Goal: Task Accomplishment & Management: Manage account settings

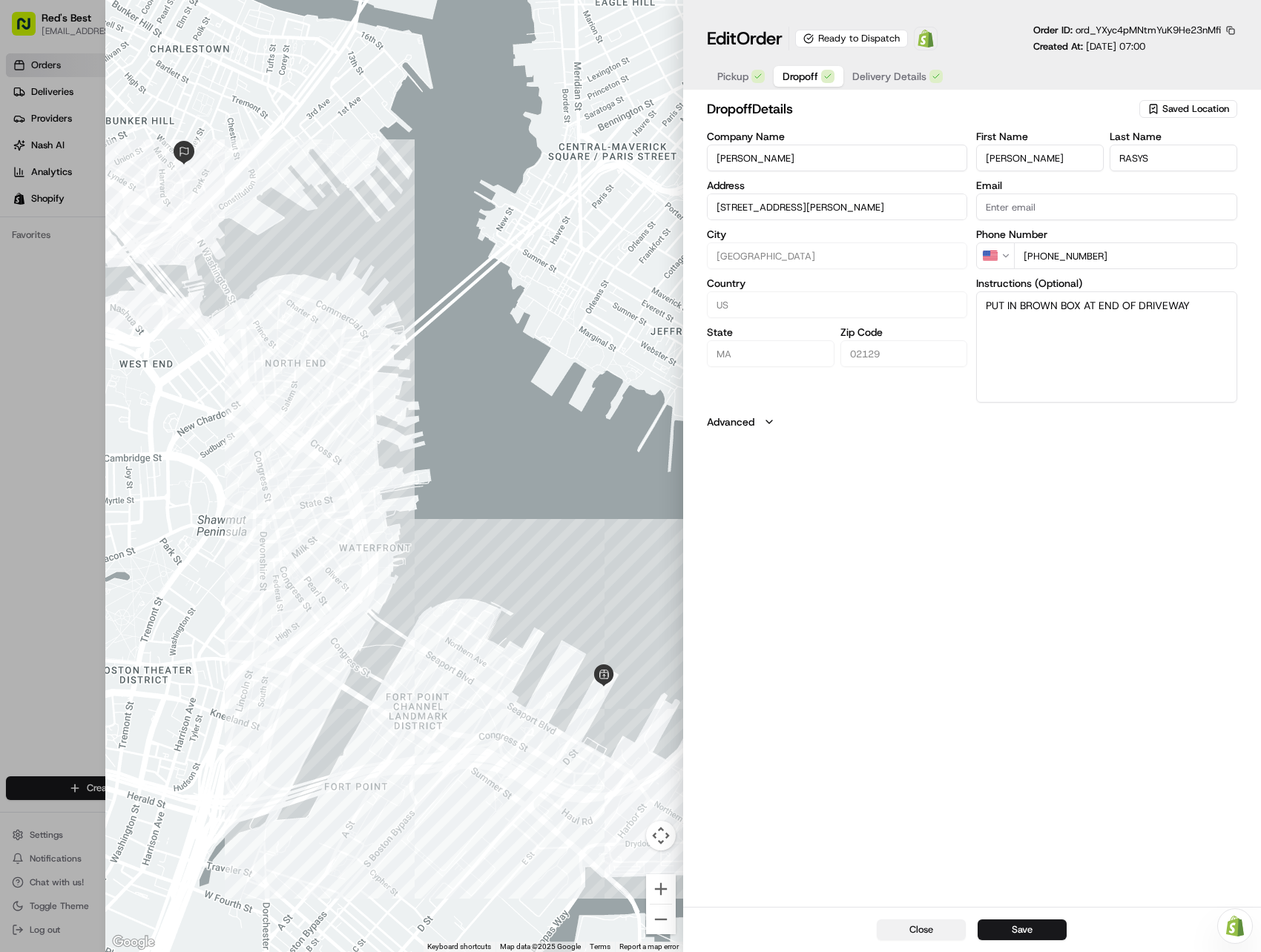
click at [919, 926] on button "Close" at bounding box center [921, 930] width 89 height 21
type input "+1"
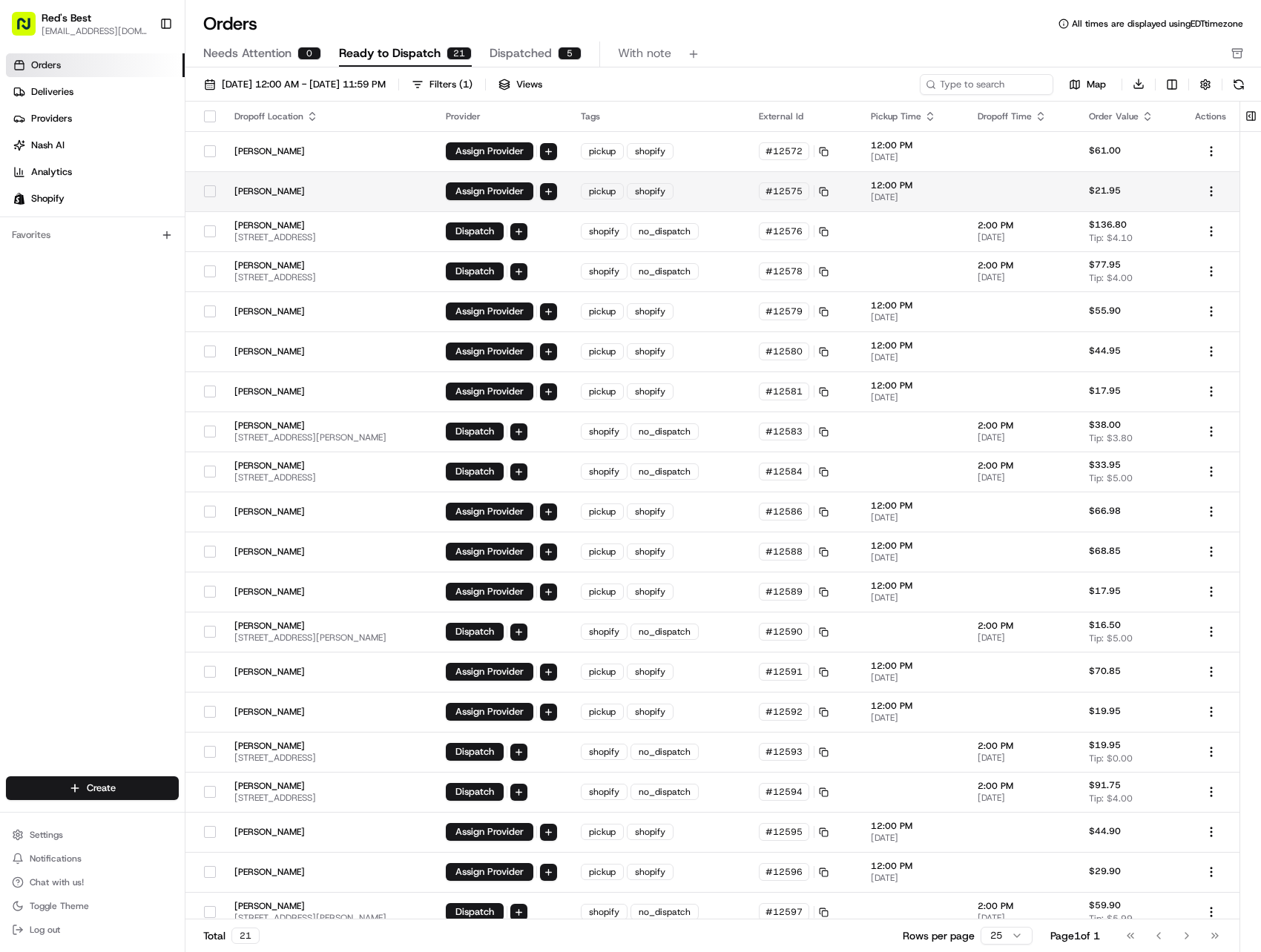
click at [208, 193] on button "button" at bounding box center [210, 191] width 12 height 12
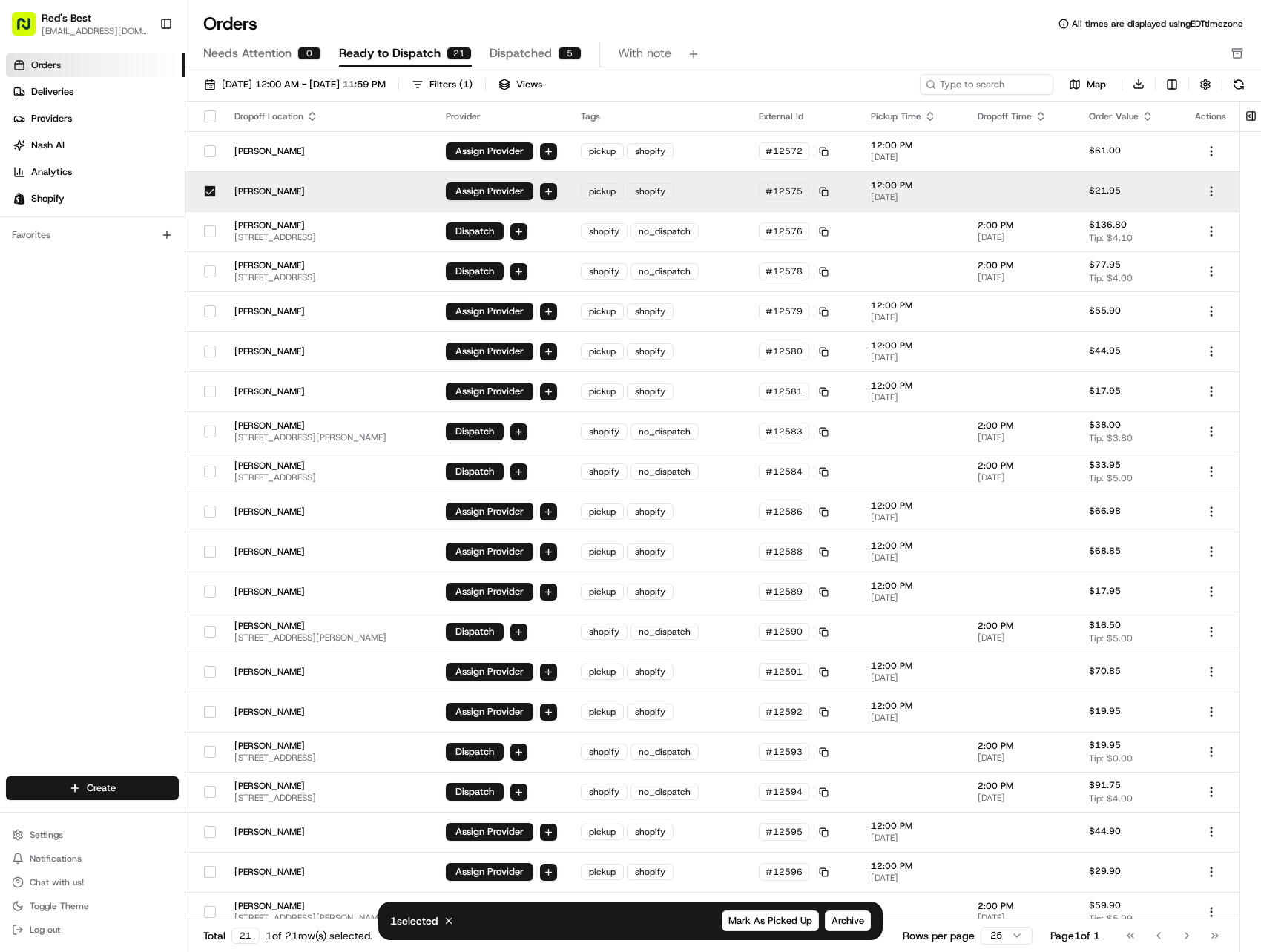
click at [1210, 189] on html "Red's Best localsupport@redsbest.com Toggle Sidebar Orders Deliveries Providers…" at bounding box center [630, 476] width 1261 height 952
click at [211, 309] on button "button" at bounding box center [210, 311] width 12 height 12
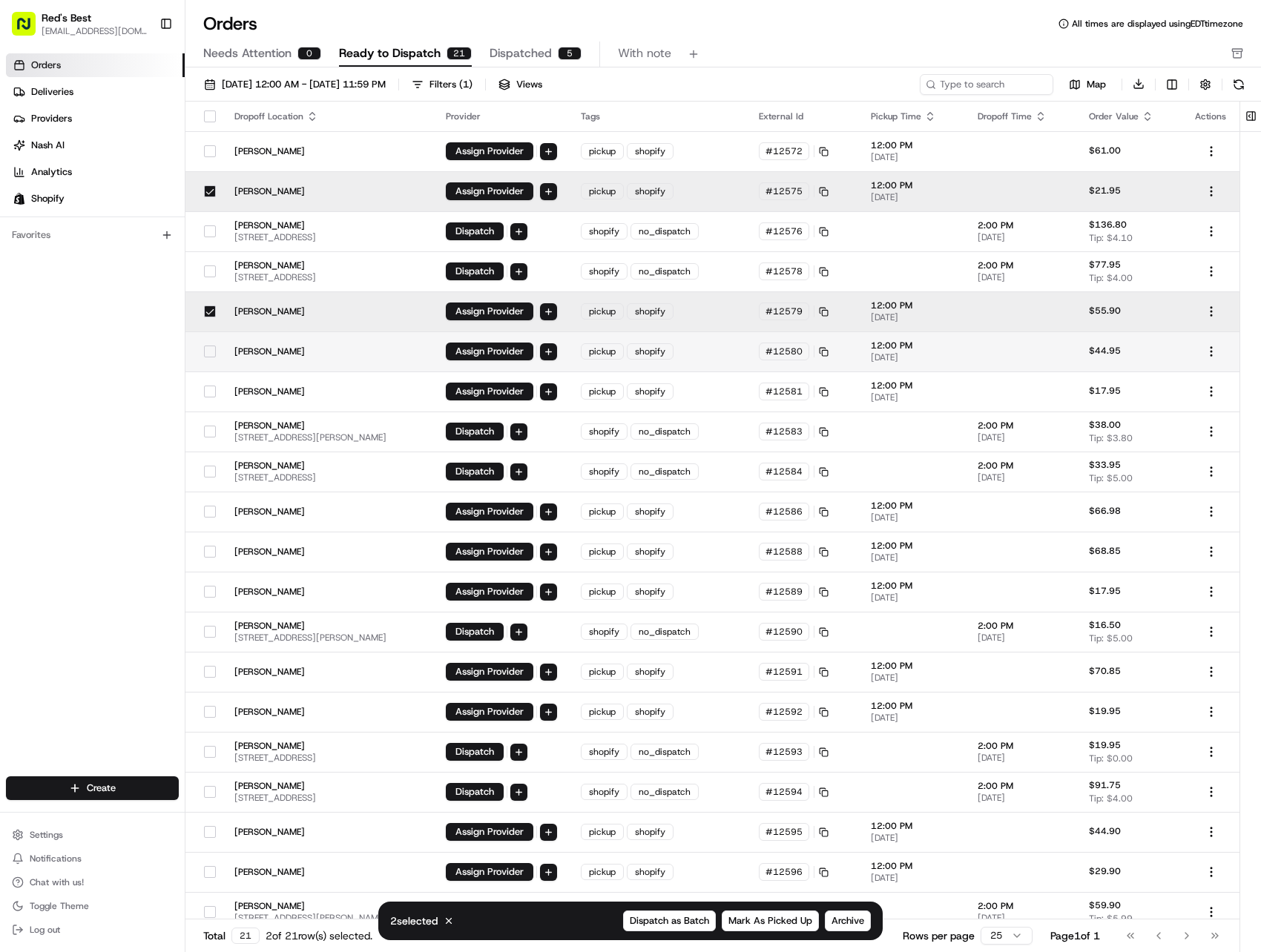
click at [210, 351] on button "button" at bounding box center [210, 351] width 12 height 12
click at [206, 512] on button "button" at bounding box center [210, 511] width 12 height 12
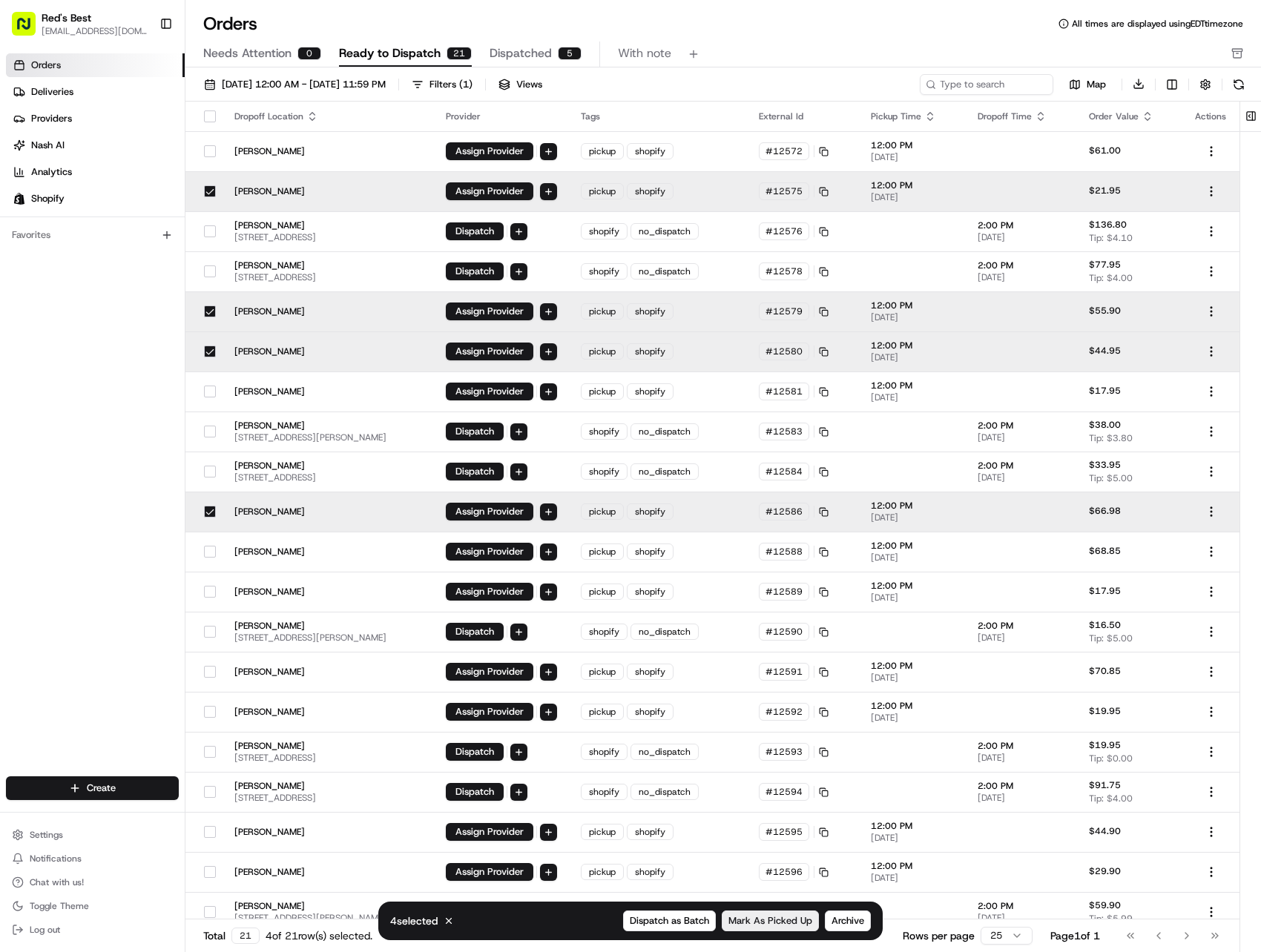
click at [771, 925] on span "Mark As Picked Up" at bounding box center [770, 921] width 84 height 14
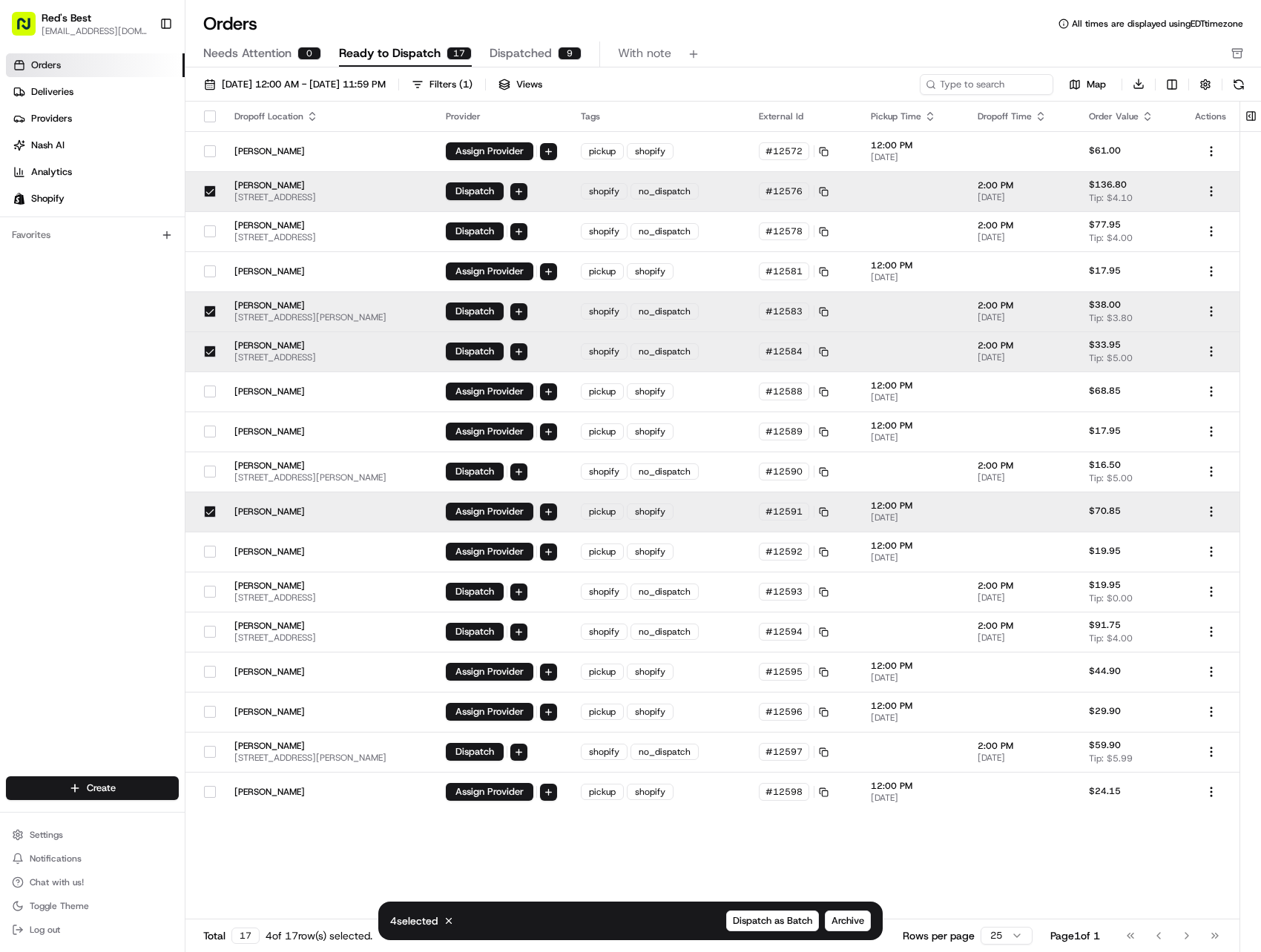
click at [209, 193] on button "button" at bounding box center [210, 191] width 12 height 12
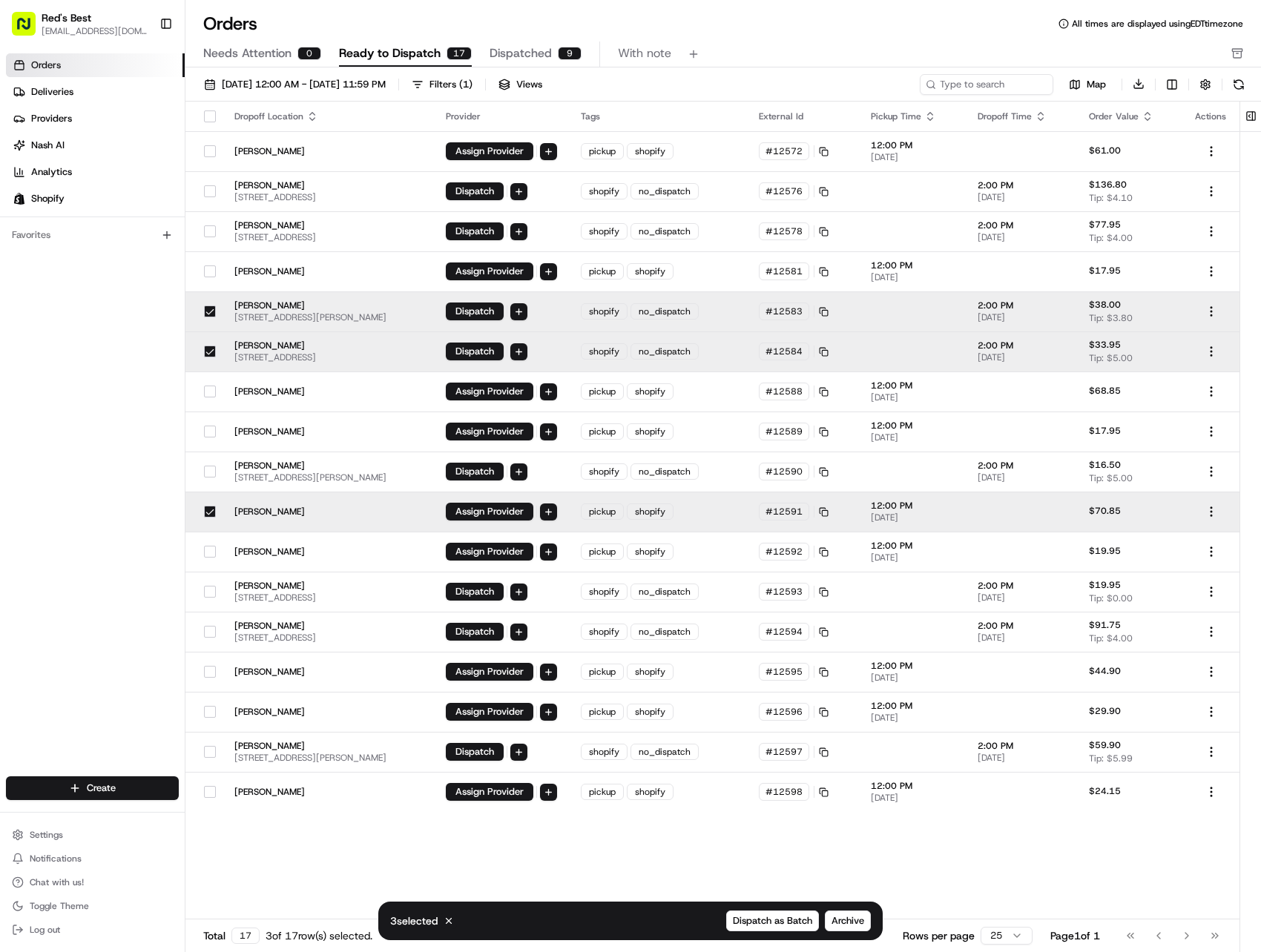
click at [208, 308] on button "button" at bounding box center [210, 311] width 12 height 12
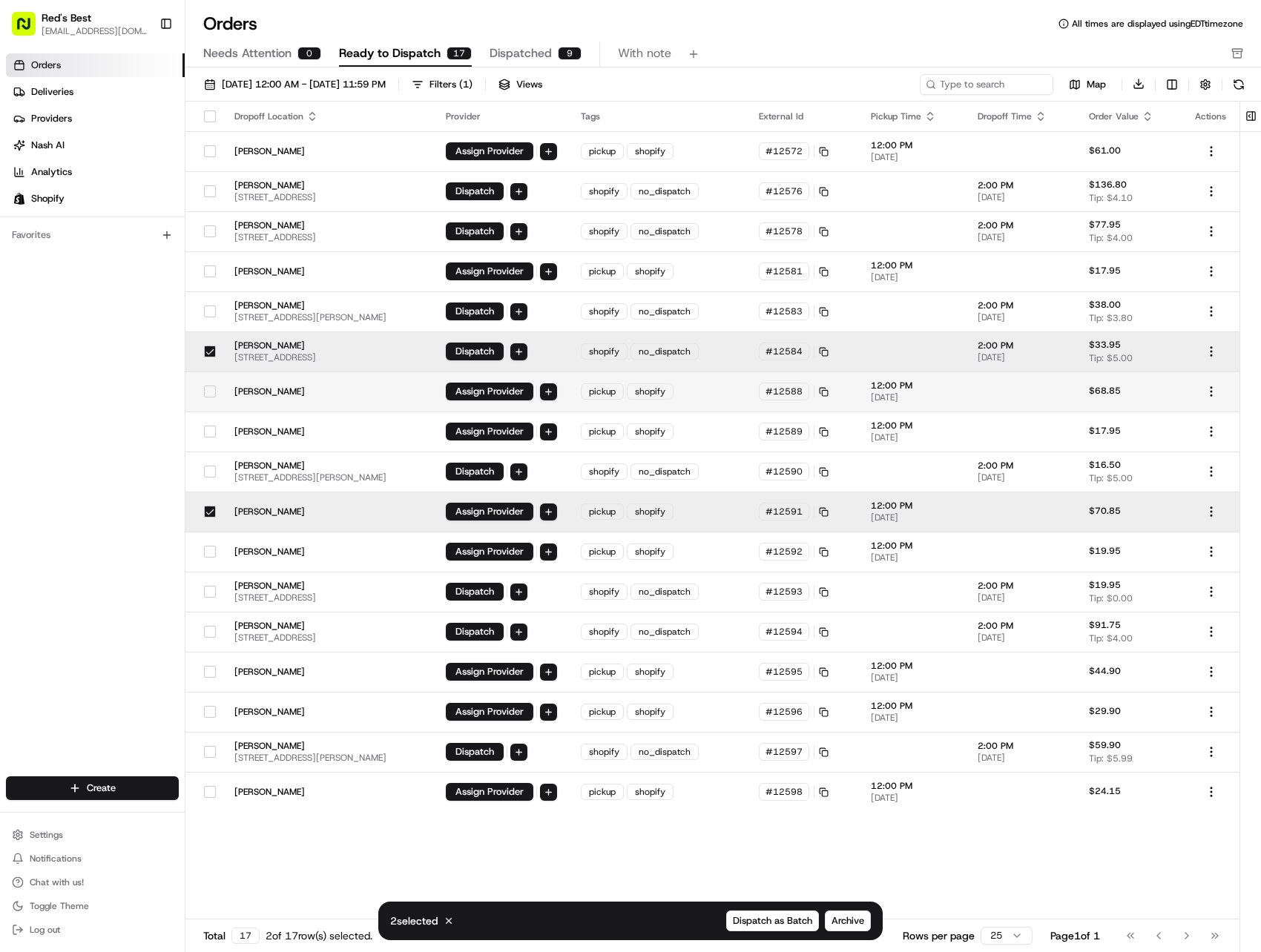
drag, startPoint x: 208, startPoint y: 344, endPoint x: 219, endPoint y: 384, distance: 41.5
click at [208, 345] on div at bounding box center [210, 352] width 26 height 24
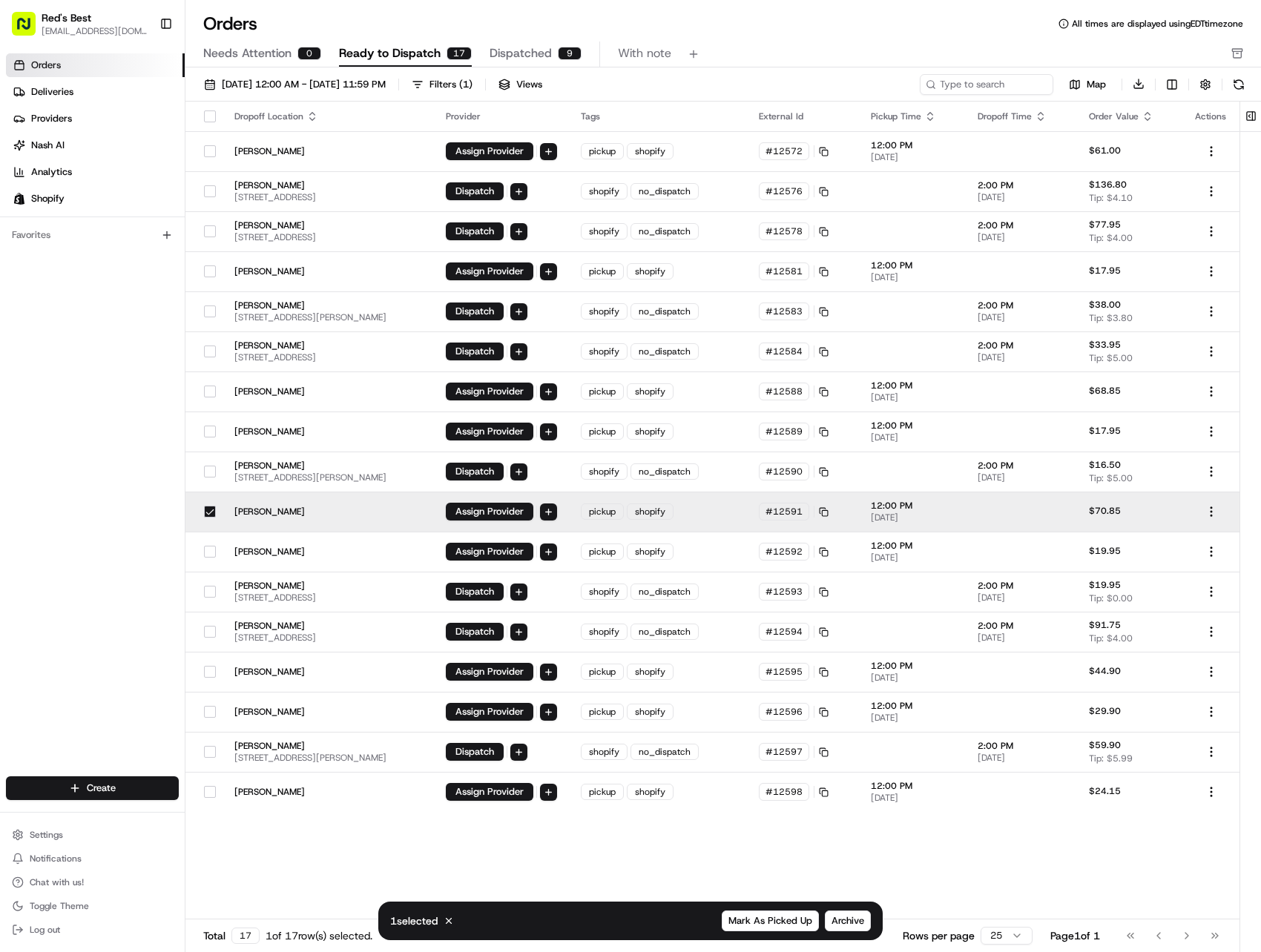
click at [210, 505] on div at bounding box center [210, 512] width 26 height 24
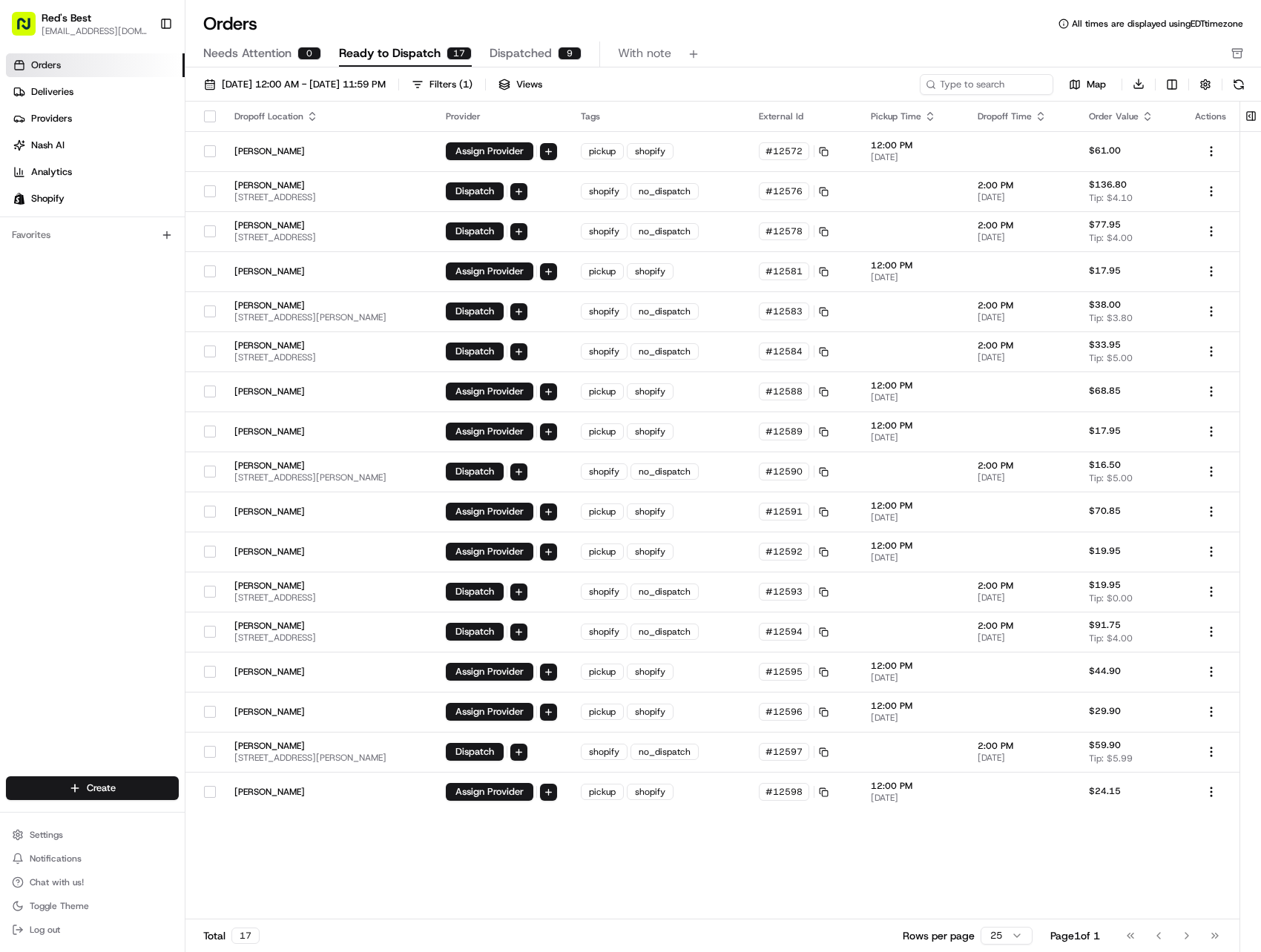
click at [214, 119] on button "button" at bounding box center [210, 116] width 12 height 12
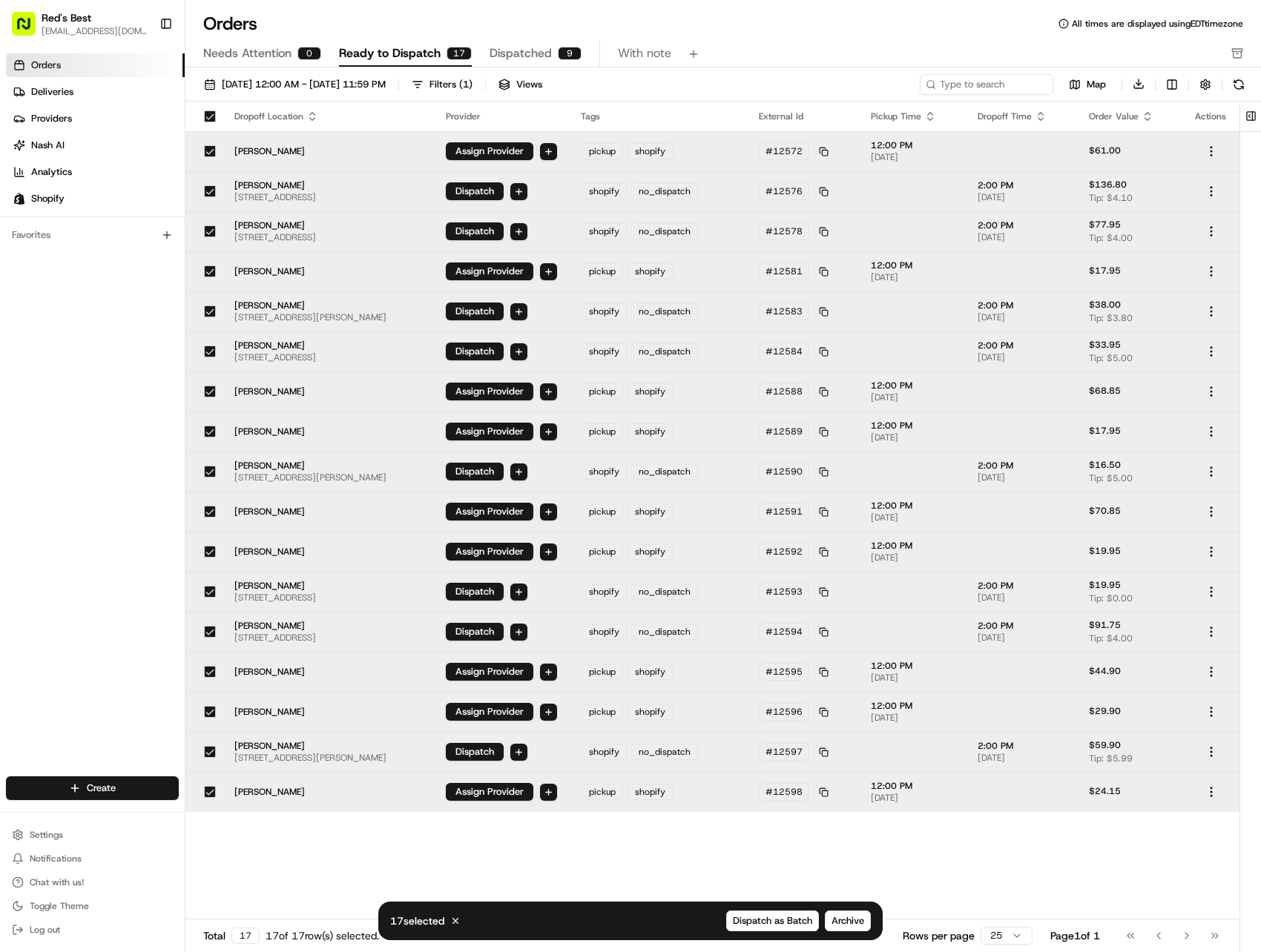
click at [206, 117] on button "button" at bounding box center [210, 116] width 12 height 12
